Goal: Information Seeking & Learning: Compare options

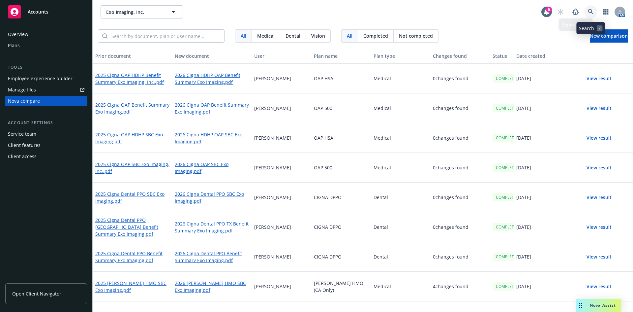
click at [592, 9] on link at bounding box center [590, 11] width 13 height 13
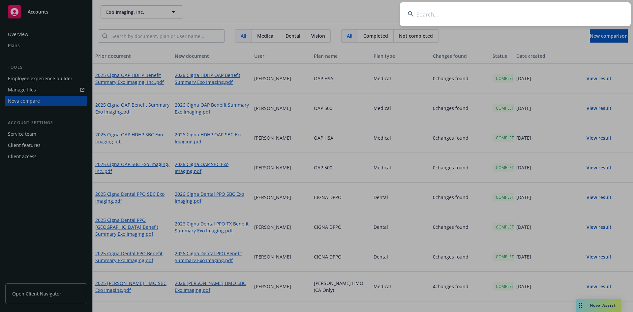
click at [469, 17] on input at bounding box center [515, 14] width 231 height 24
click at [455, 21] on input "TigerConnect" at bounding box center [515, 14] width 231 height 24
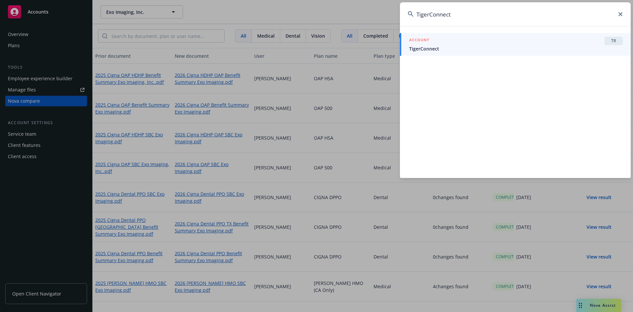
type input "TigerConnect"
click at [452, 45] on div "ACCOUNT TR" at bounding box center [516, 41] width 214 height 9
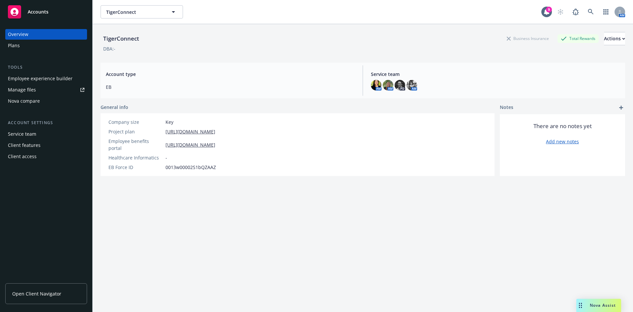
click at [20, 102] on div "Nova compare" at bounding box center [24, 101] width 32 height 11
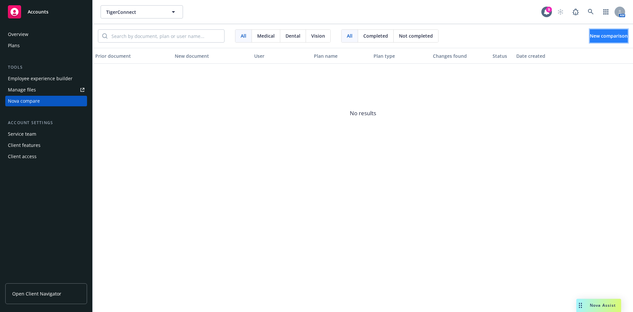
click at [590, 37] on span "New comparison" at bounding box center [609, 36] width 38 height 6
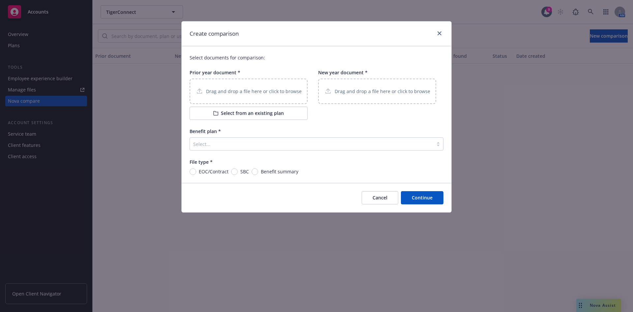
click at [261, 90] on p "Drag and drop a file here or click to browse" at bounding box center [254, 91] width 96 height 7
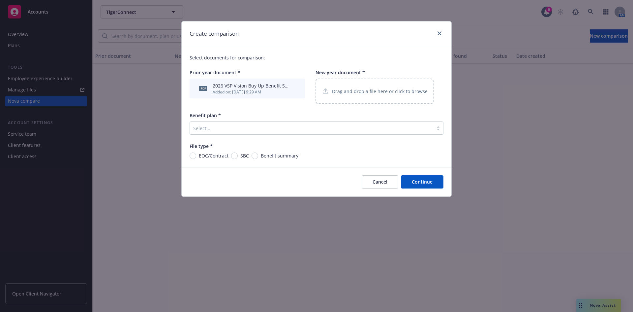
click at [296, 88] on icon "archive file" at bounding box center [295, 87] width 5 height 5
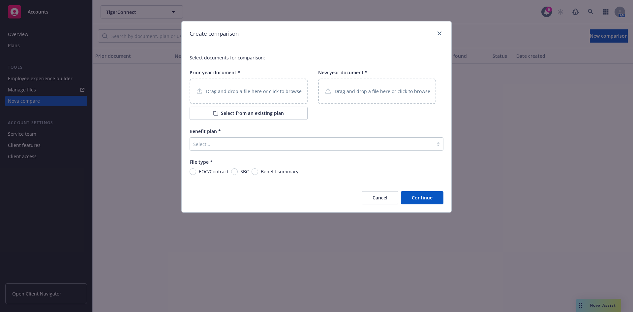
click at [238, 91] on p "Drag and drop a file here or click to browse" at bounding box center [254, 91] width 96 height 7
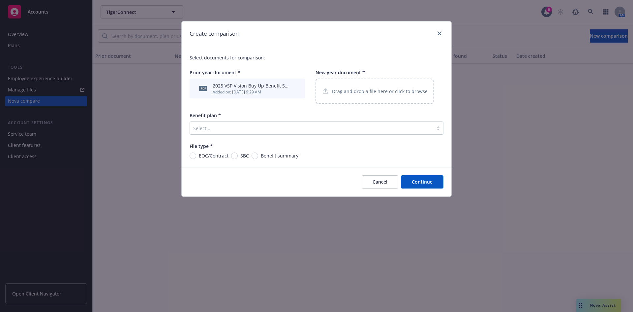
click at [375, 94] on p "Drag and drop a file here or click to browse" at bounding box center [380, 91] width 96 height 7
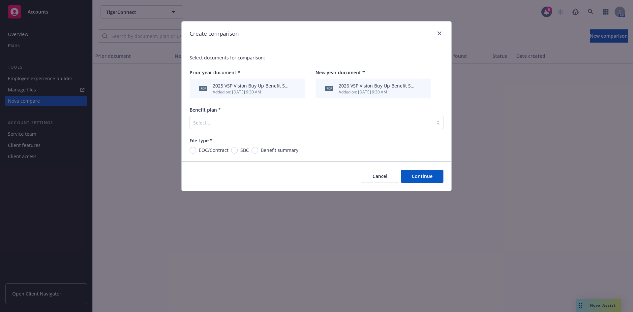
click at [246, 129] on div "Select..." at bounding box center [317, 122] width 254 height 13
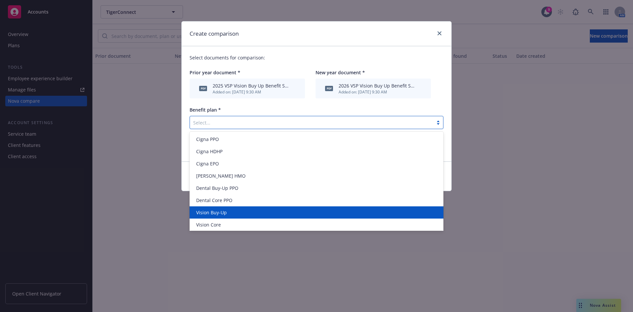
click at [213, 214] on span "Vision Buy-Up" at bounding box center [211, 212] width 31 height 7
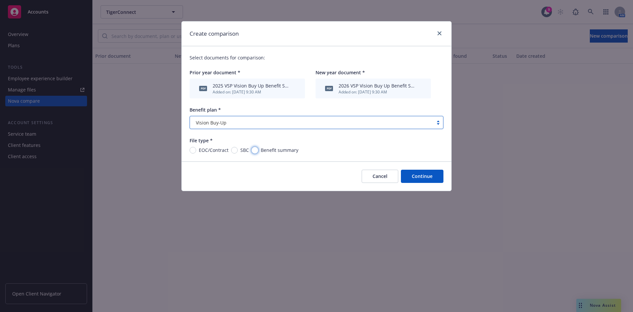
click at [257, 150] on input "Benefit summary" at bounding box center [255, 150] width 7 height 7
radio input "true"
click at [422, 175] on button "Continue" at bounding box center [422, 176] width 43 height 13
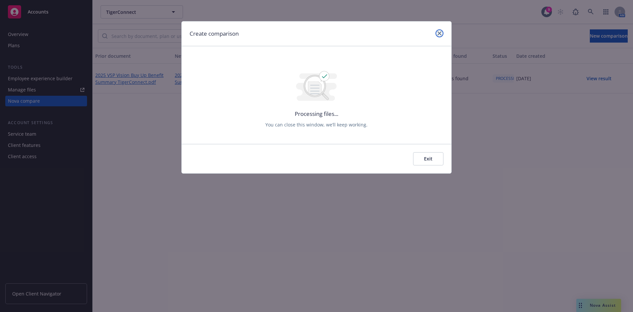
click at [438, 33] on icon "close" at bounding box center [440, 33] width 4 height 4
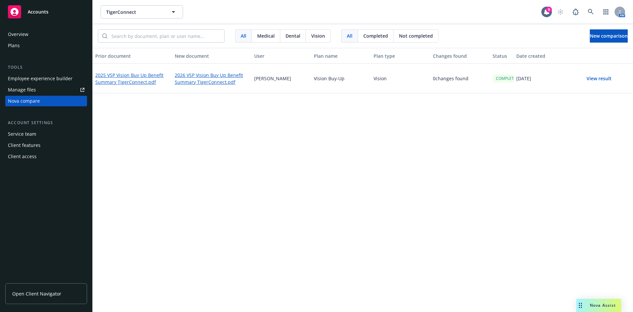
click at [598, 77] on button "View result" at bounding box center [599, 78] width 46 height 13
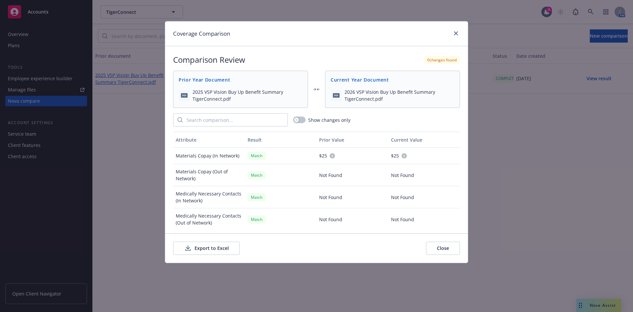
click at [221, 247] on button "Export to Excel" at bounding box center [206, 247] width 67 height 13
click at [454, 33] on link "close" at bounding box center [456, 33] width 8 height 8
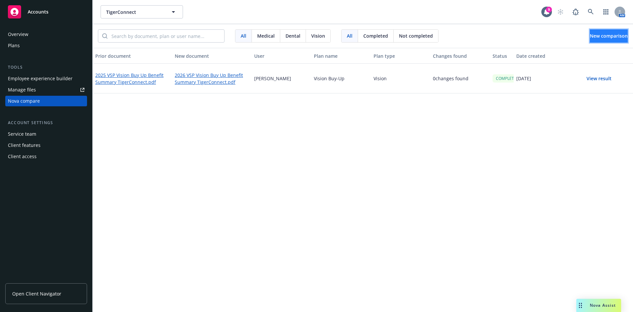
click at [590, 35] on button "New comparison" at bounding box center [609, 35] width 38 height 13
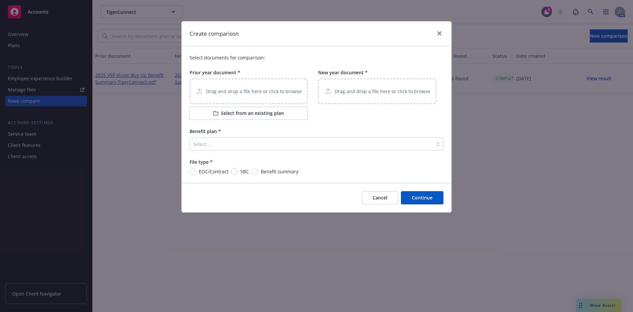
click at [271, 92] on p "Drag and drop a file here or click to browse" at bounding box center [254, 91] width 96 height 7
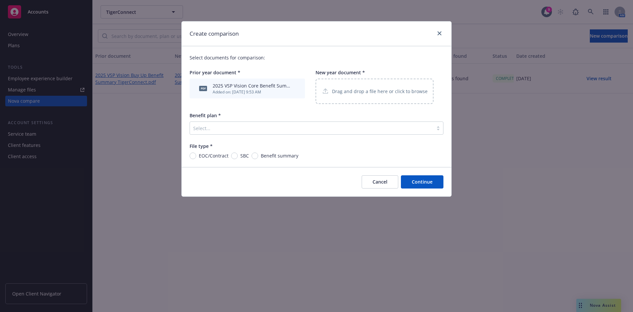
click at [340, 88] on p "Drag and drop a file here or click to browse" at bounding box center [380, 91] width 96 height 7
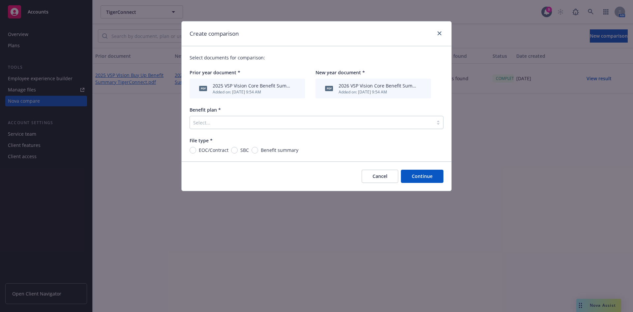
click at [265, 119] on div at bounding box center [311, 122] width 237 height 8
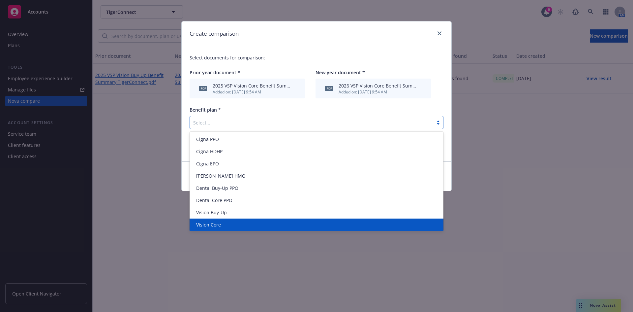
click at [214, 223] on span "Vision Core" at bounding box center [208, 224] width 25 height 7
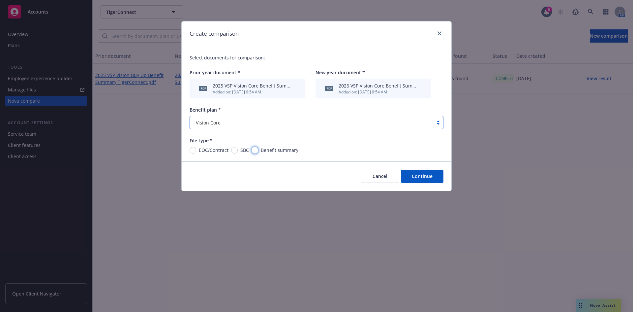
click at [254, 149] on input "Benefit summary" at bounding box center [255, 150] width 7 height 7
radio input "true"
click at [429, 176] on button "Continue" at bounding box center [422, 176] width 43 height 13
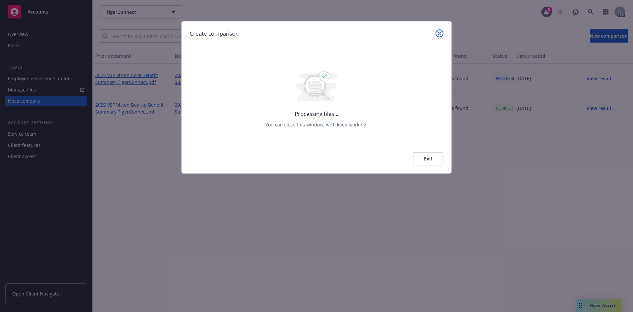
click at [438, 36] on link "close" at bounding box center [440, 33] width 8 height 8
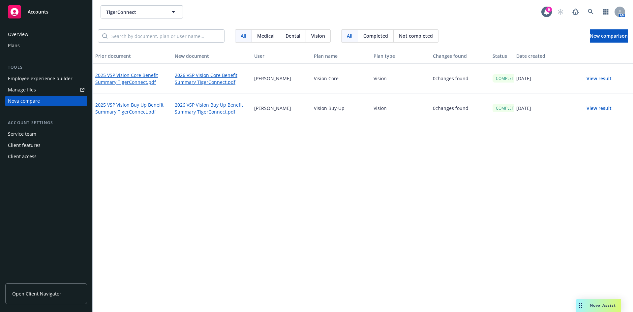
drag, startPoint x: 596, startPoint y: 79, endPoint x: 567, endPoint y: 82, distance: 29.5
click at [596, 79] on button "View result" at bounding box center [599, 78] width 46 height 13
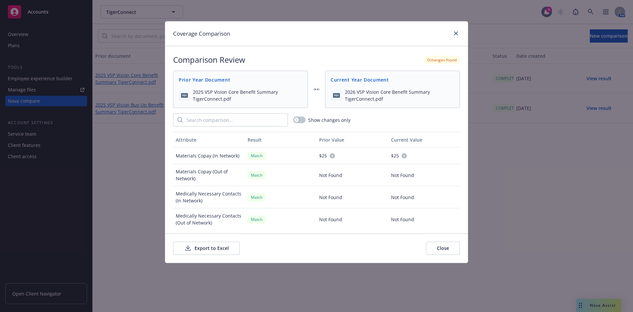
click at [207, 238] on div "Export to Excel Close" at bounding box center [316, 247] width 303 height 29
click at [199, 246] on button "Export to Excel" at bounding box center [206, 247] width 67 height 13
click at [459, 31] on link "close" at bounding box center [456, 33] width 8 height 8
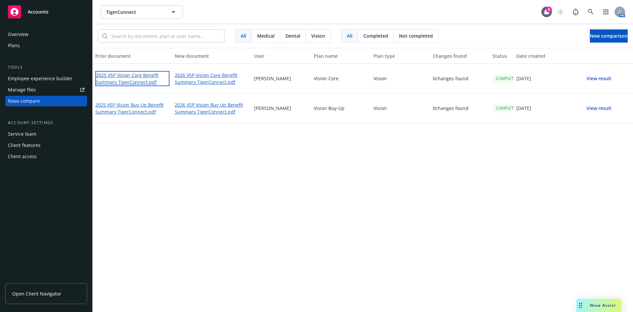
click at [138, 76] on link "2025 VSP Vision Core Benefit Summary TigerConnect.pdf" at bounding box center [132, 78] width 74 height 15
click at [211, 86] on div "2026 VSP Vision Core Benefit Summary TigerConnect.pdf" at bounding box center [211, 79] width 79 height 30
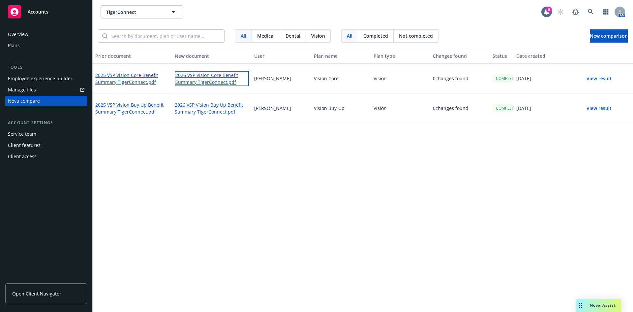
click at [197, 79] on link "2026 VSP Vision Core Benefit Summary TigerConnect.pdf" at bounding box center [212, 78] width 74 height 15
